Goal: Transaction & Acquisition: Purchase product/service

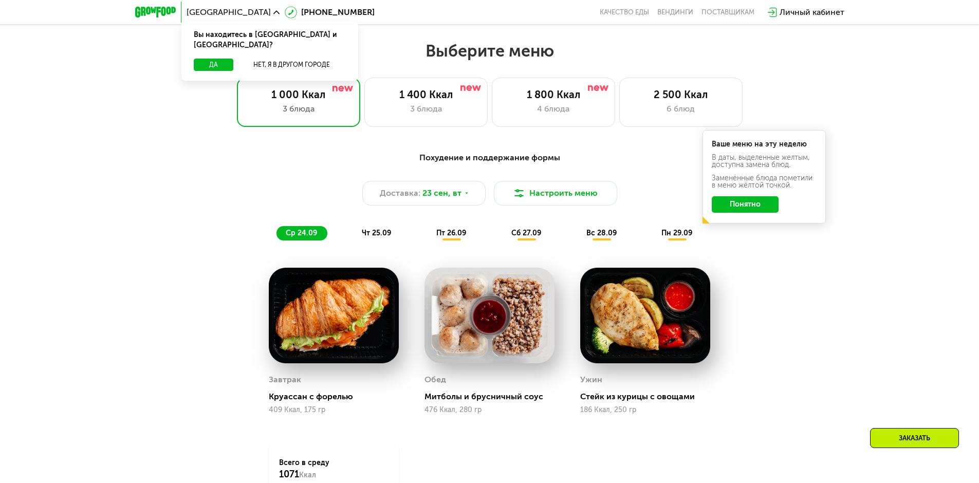
scroll to position [822, 0]
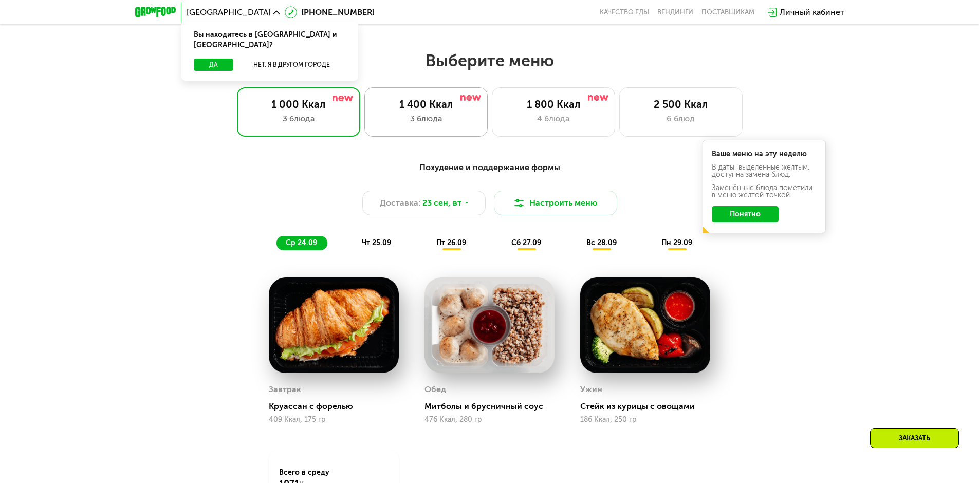
click at [403, 125] on div "3 блюда" at bounding box center [426, 119] width 102 height 12
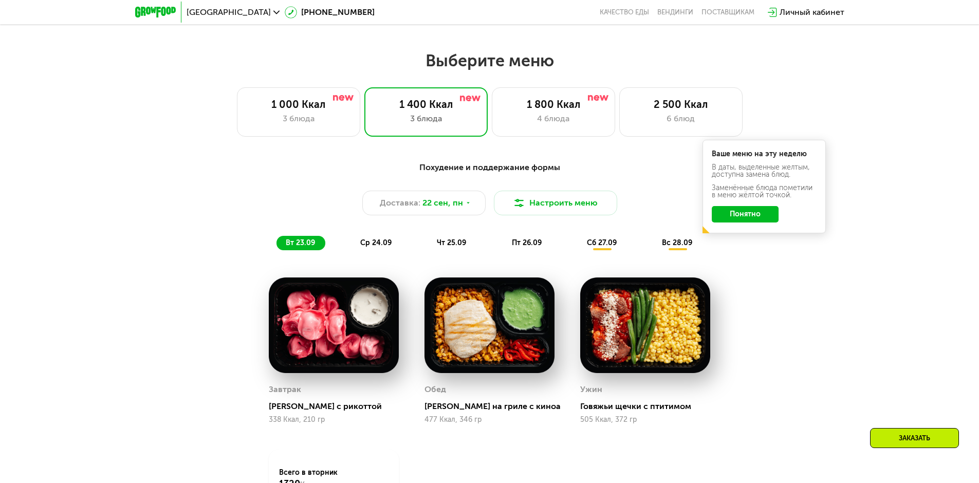
click at [729, 217] on button "Понятно" at bounding box center [745, 214] width 67 height 16
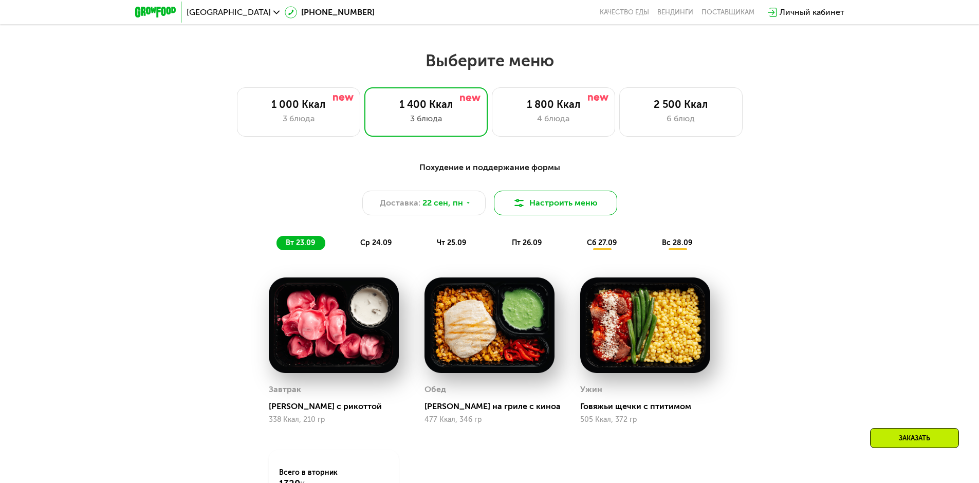
click at [533, 207] on button "Настроить меню" at bounding box center [555, 203] width 123 height 25
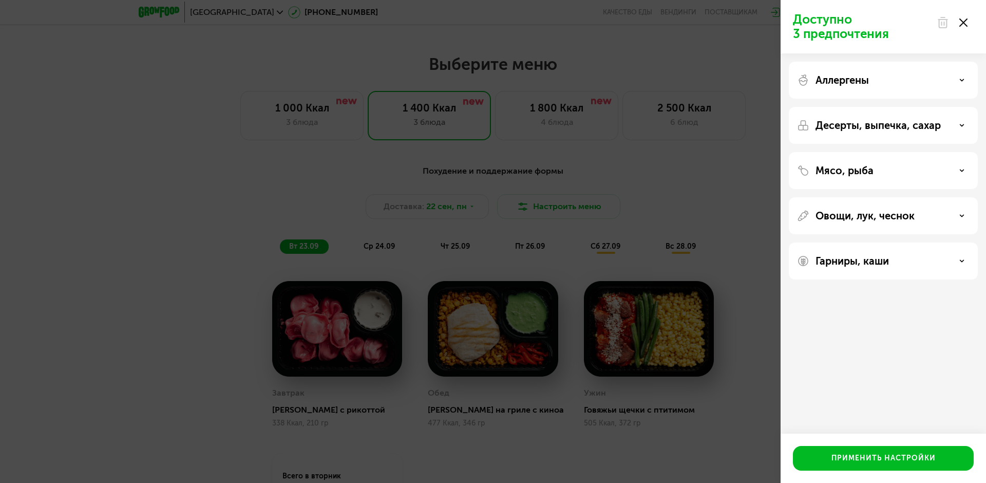
click at [918, 262] on div "Гарниры, каши" at bounding box center [883, 261] width 173 height 12
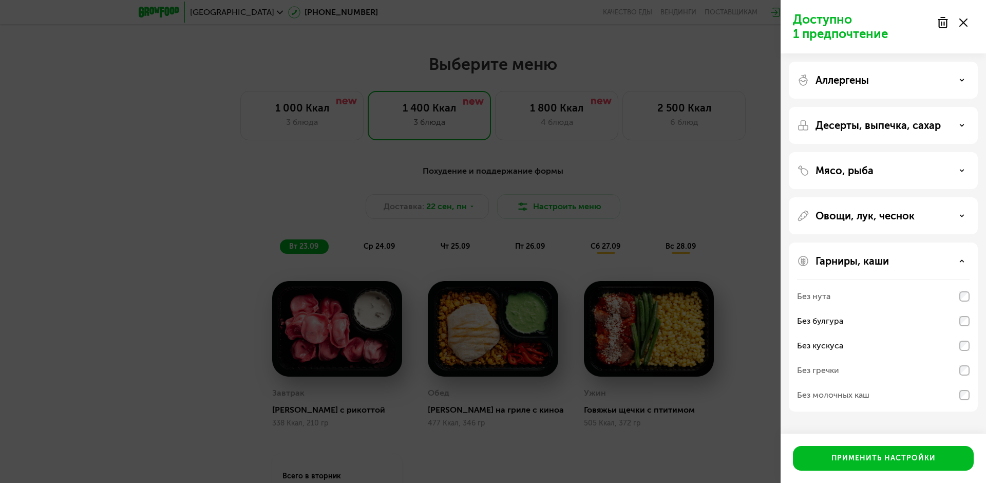
click at [965, 175] on div "Мясо, рыба" at bounding box center [883, 170] width 173 height 12
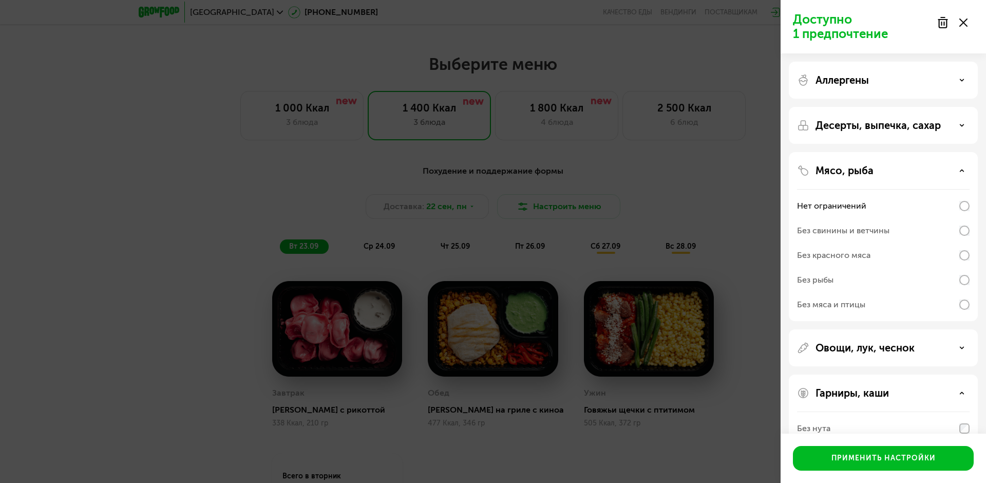
click at [957, 82] on div "Аллергены" at bounding box center [883, 80] width 173 height 12
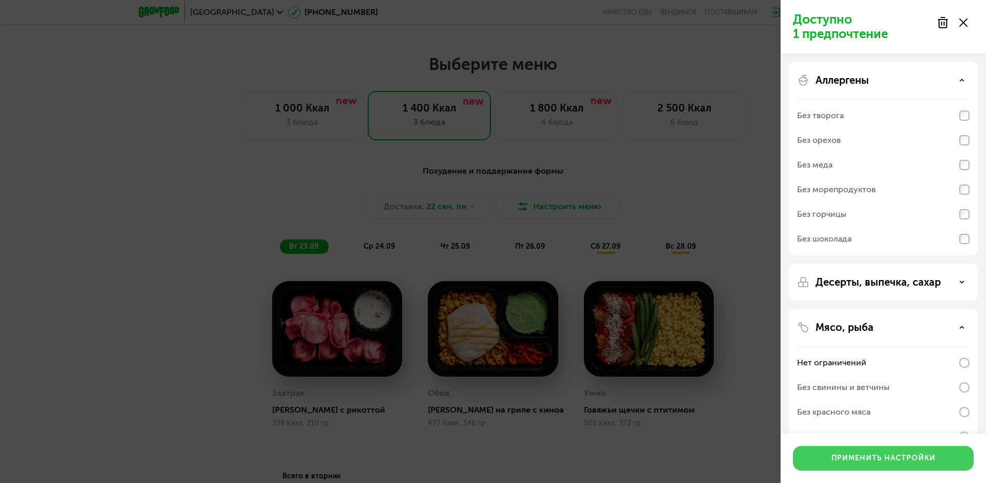
click at [854, 453] on button "Применить настройки" at bounding box center [883, 458] width 181 height 25
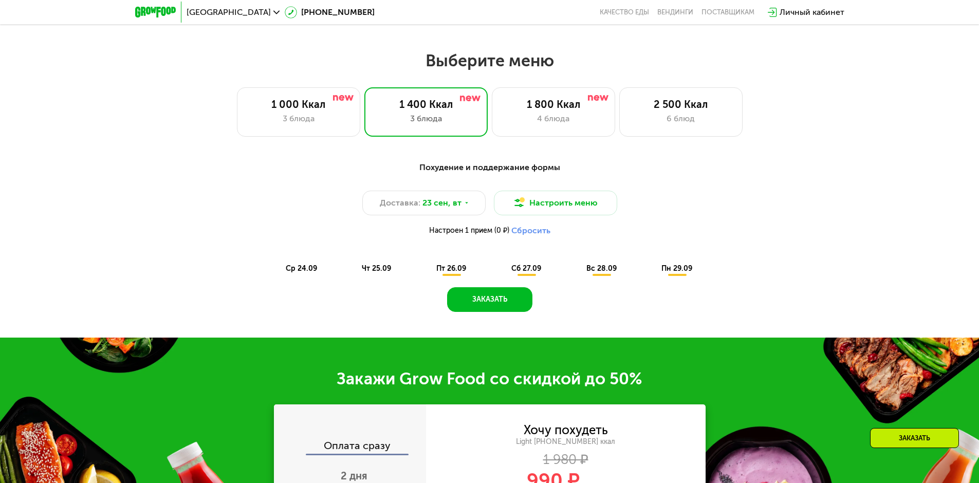
click at [314, 270] on span "ср 24.09" at bounding box center [301, 268] width 31 height 9
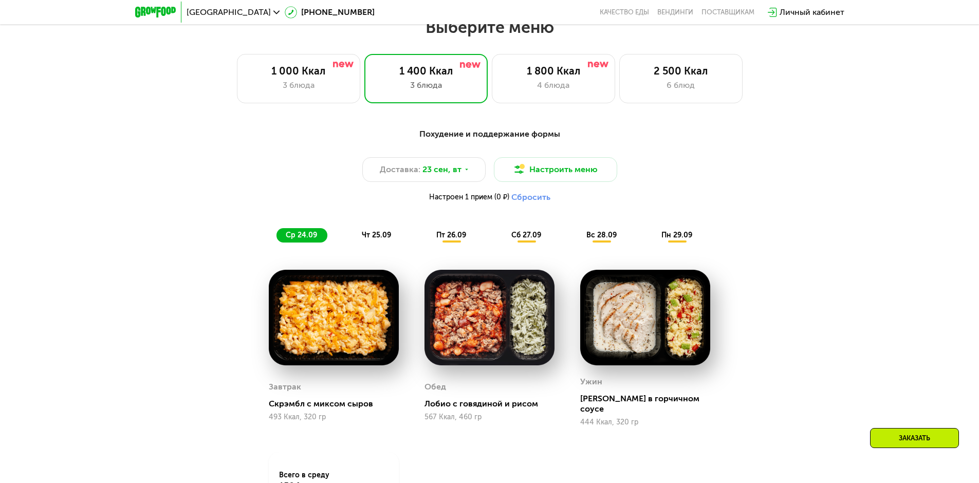
scroll to position [925, 0]
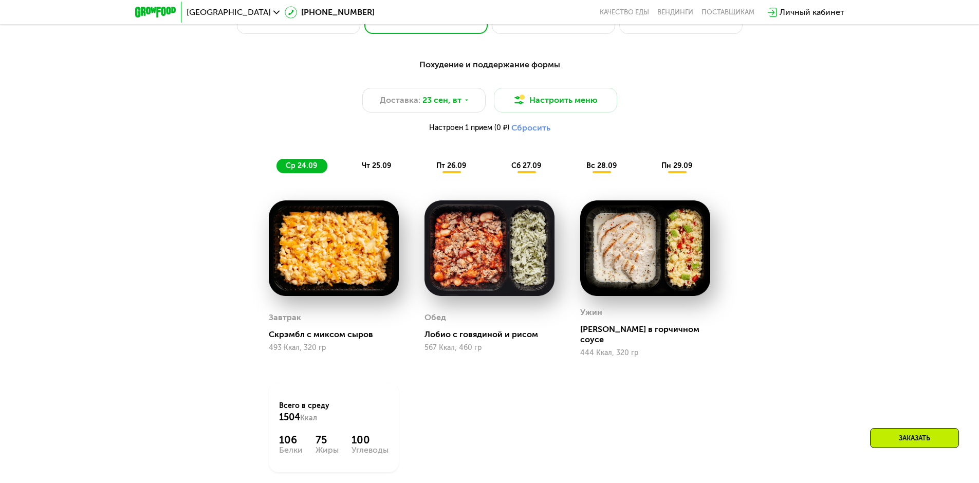
click at [377, 170] on span "чт 25.09" at bounding box center [376, 165] width 29 height 9
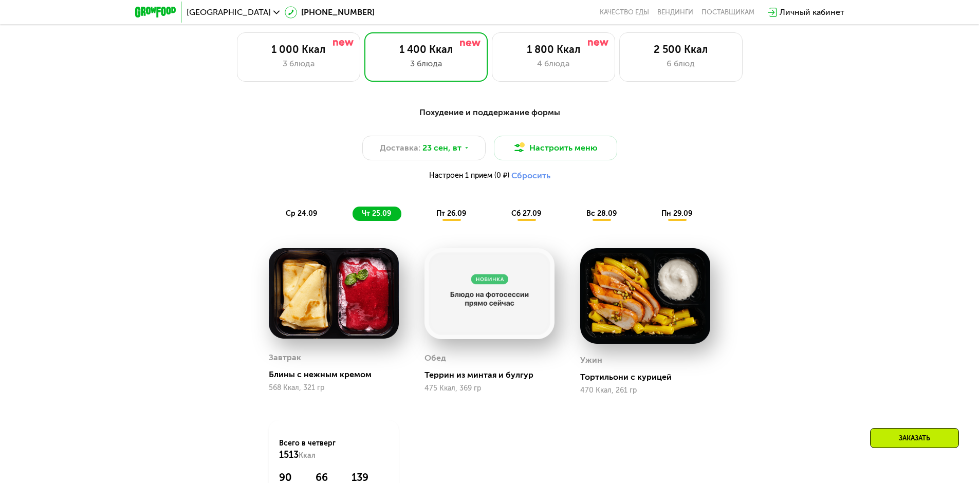
scroll to position [873, 0]
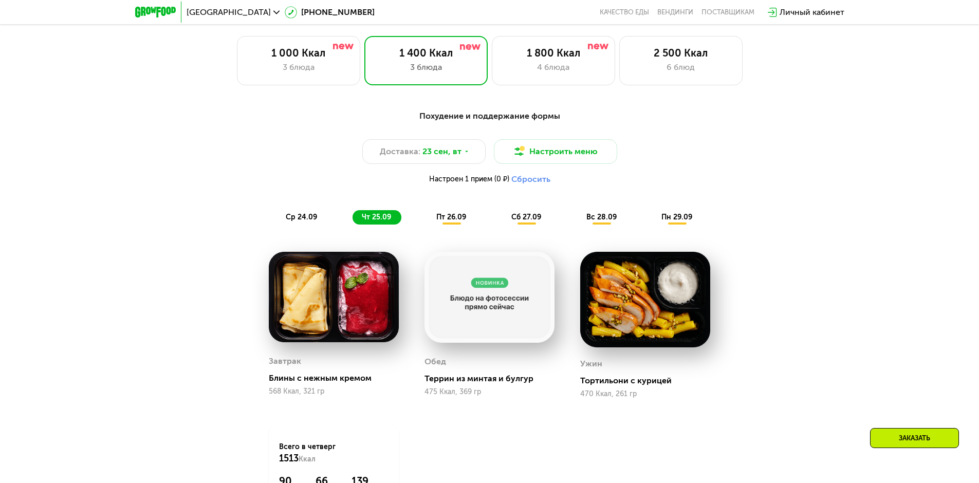
click at [453, 221] on span "пт 26.09" at bounding box center [451, 217] width 30 height 9
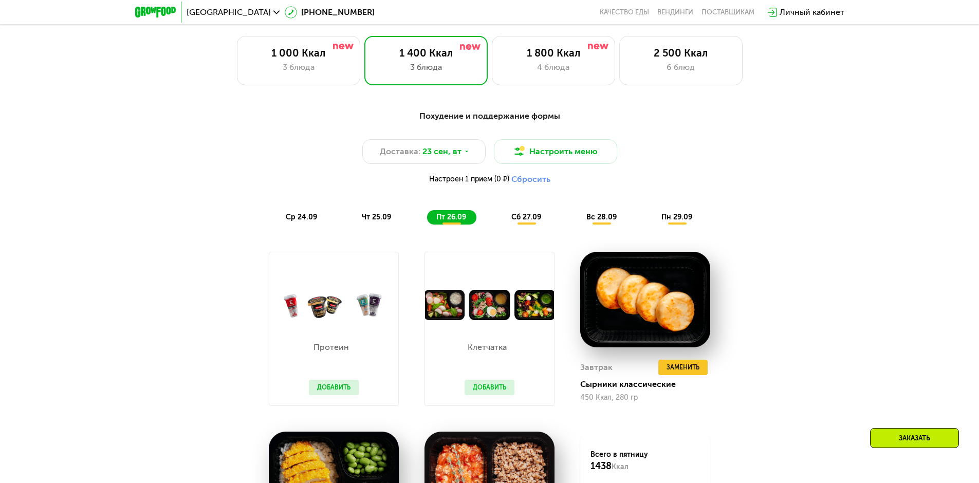
scroll to position [822, 0]
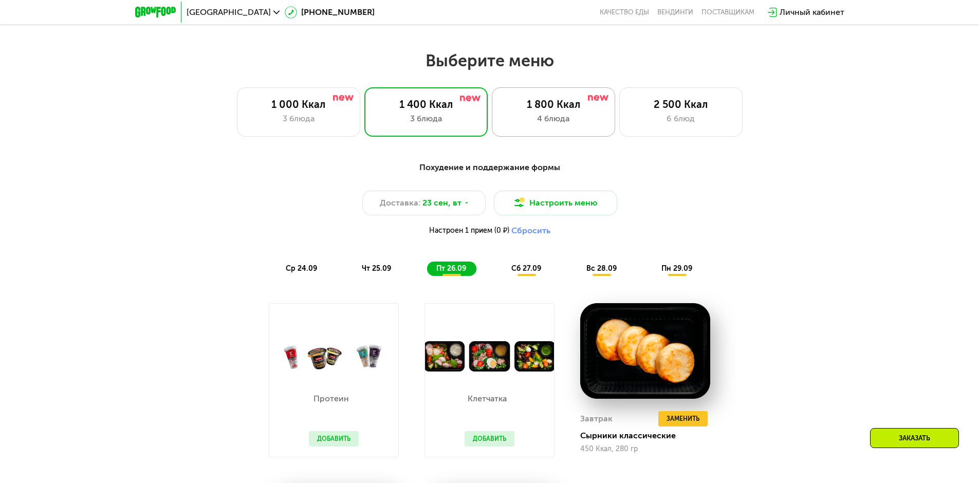
click at [564, 101] on div "1 800 Ккал" at bounding box center [553, 104] width 102 height 12
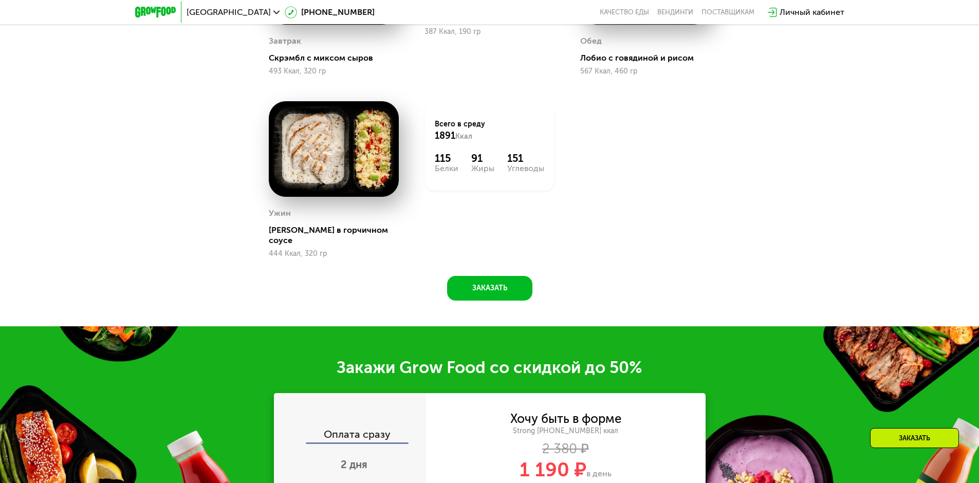
scroll to position [1336, 0]
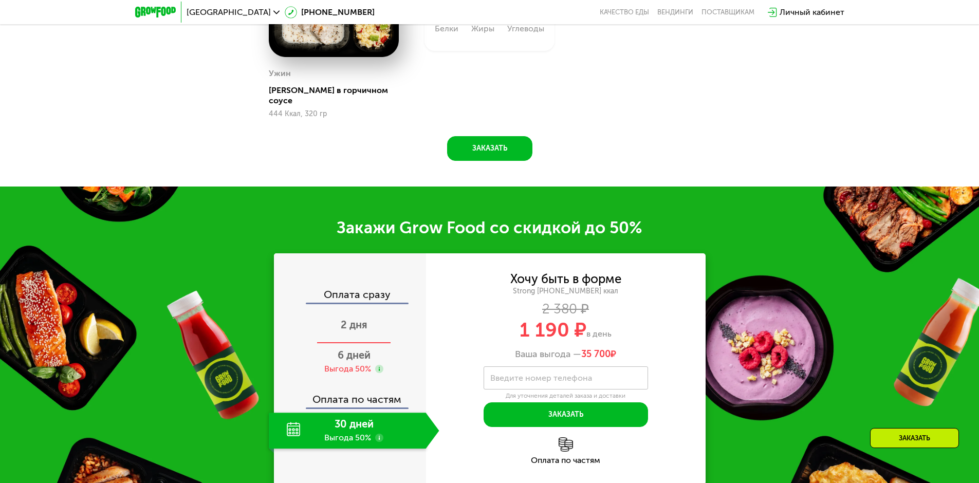
click at [356, 323] on span "2 дня" at bounding box center [354, 325] width 27 height 12
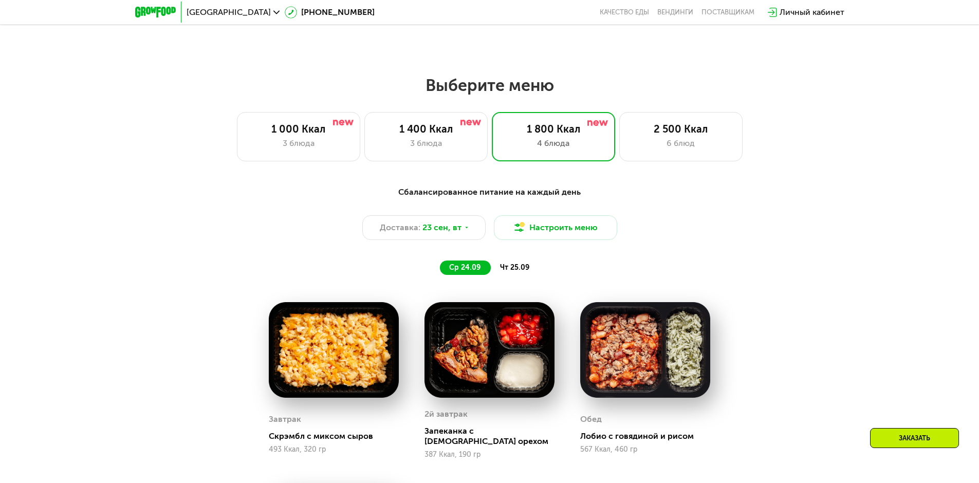
scroll to position [694, 0]
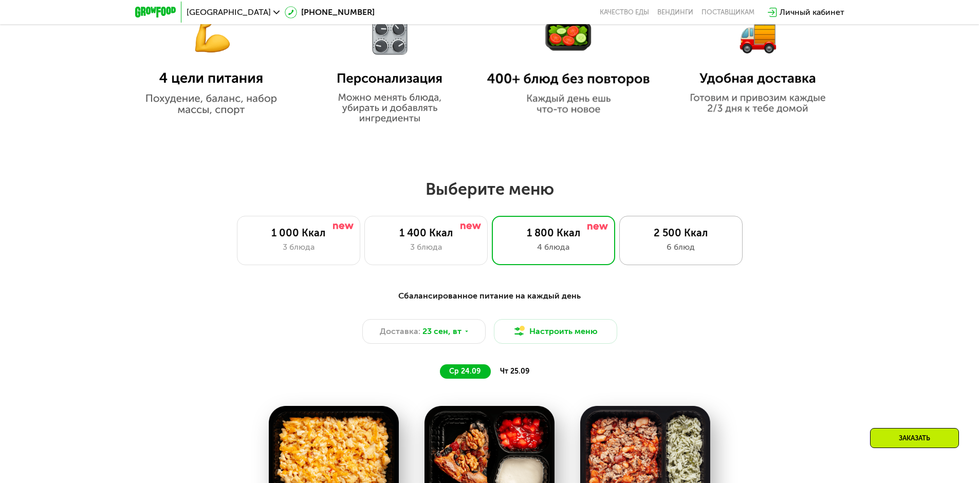
click at [650, 264] on div "2 500 Ккал 6 блюд" at bounding box center [680, 240] width 123 height 49
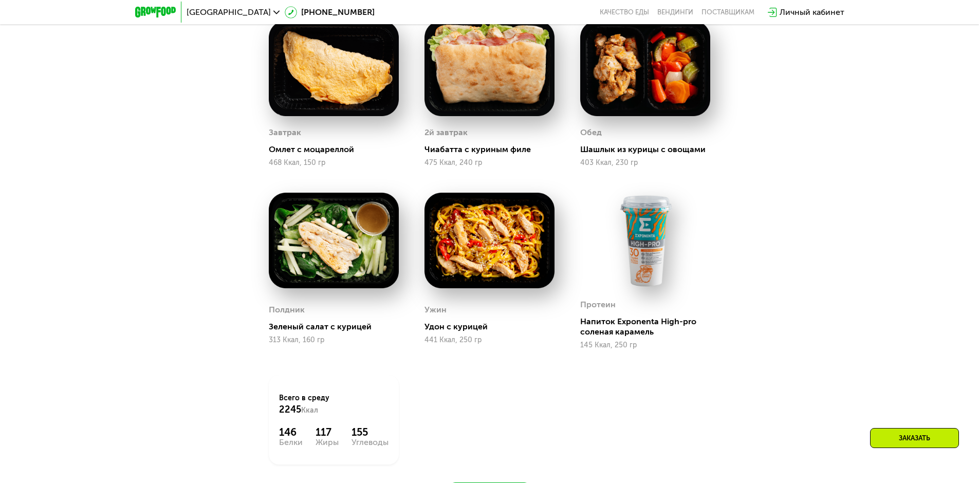
scroll to position [1207, 0]
